Goal: Book appointment/travel/reservation

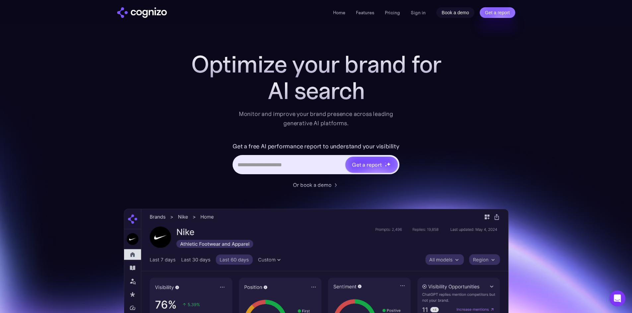
click at [458, 10] on link "Book a demo" at bounding box center [455, 12] width 38 height 11
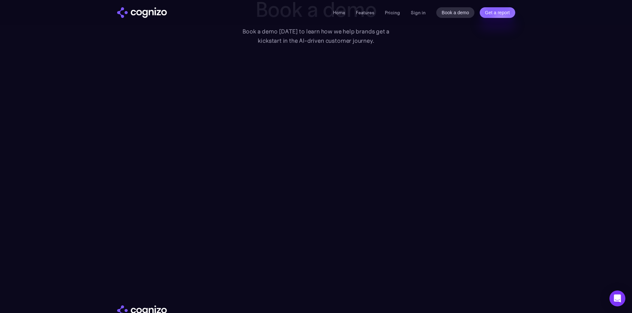
drag, startPoint x: 515, startPoint y: 130, endPoint x: 513, endPoint y: 134, distance: 4.4
